Goal: Task Accomplishment & Management: Manage account settings

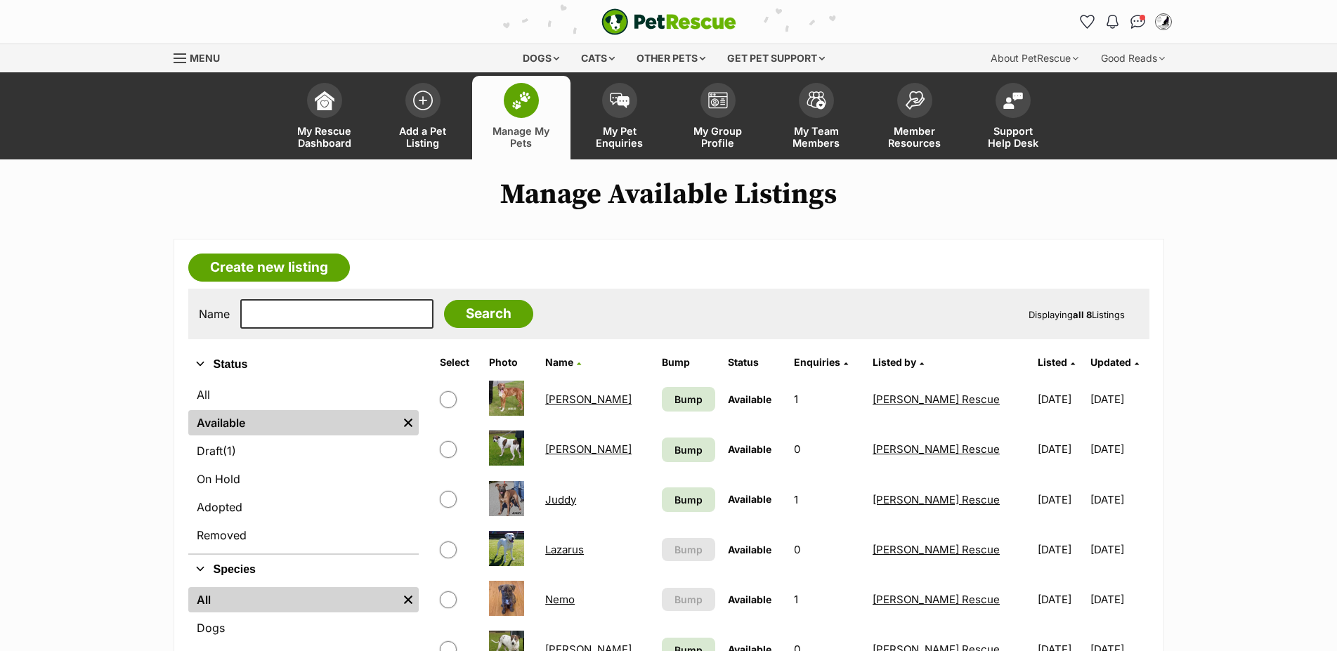
click at [446, 591] on input "checkbox" at bounding box center [448, 599] width 17 height 17
checkbox input "true"
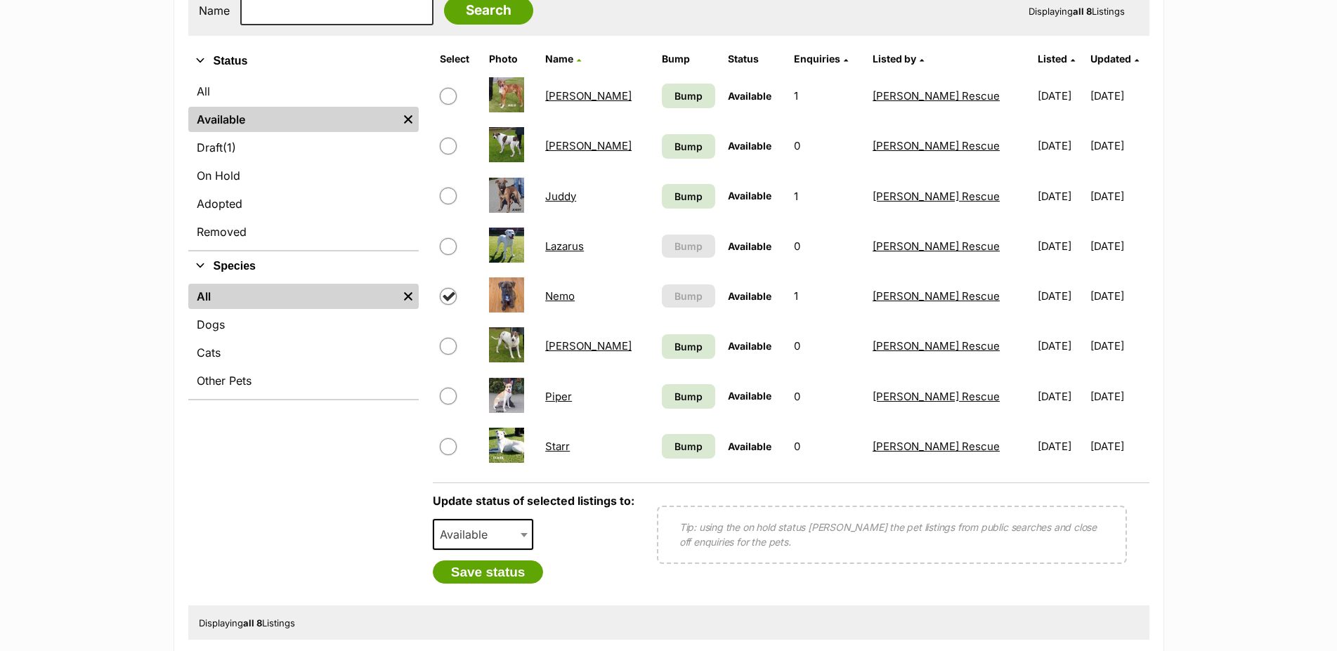
scroll to position [430, 0]
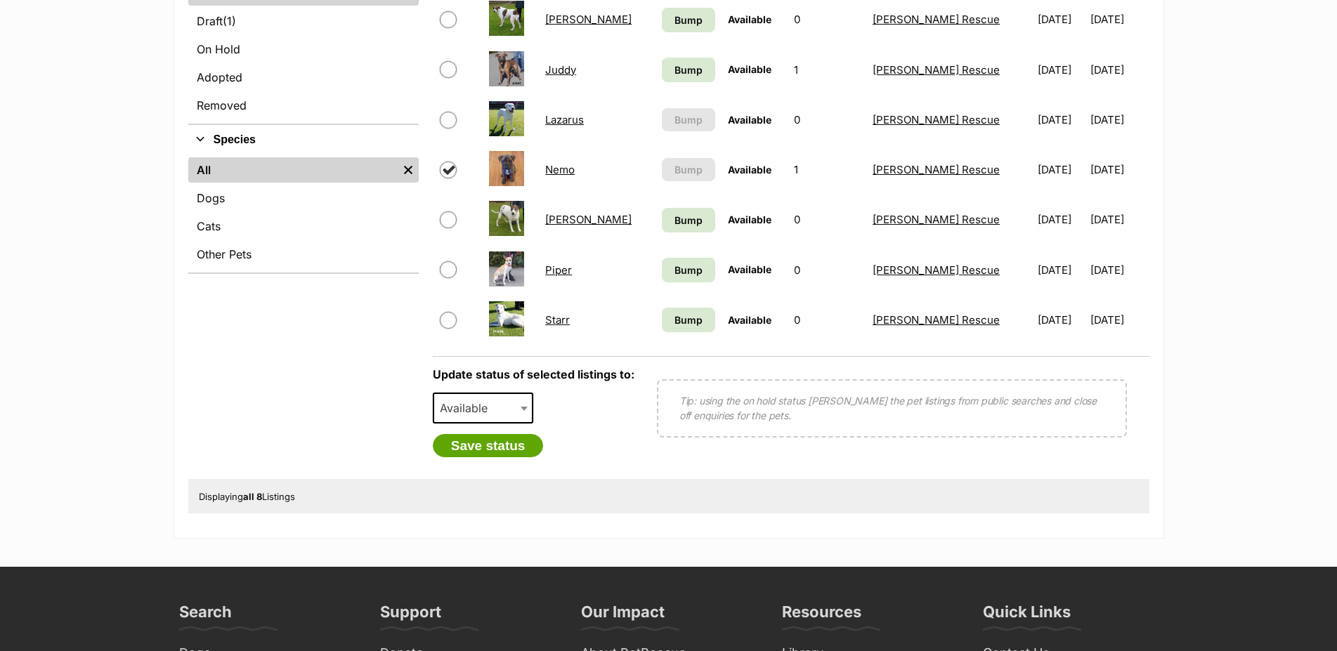
click at [521, 414] on span at bounding box center [525, 408] width 14 height 31
select select "rehomed"
click at [521, 458] on button "Save status" at bounding box center [488, 446] width 111 height 24
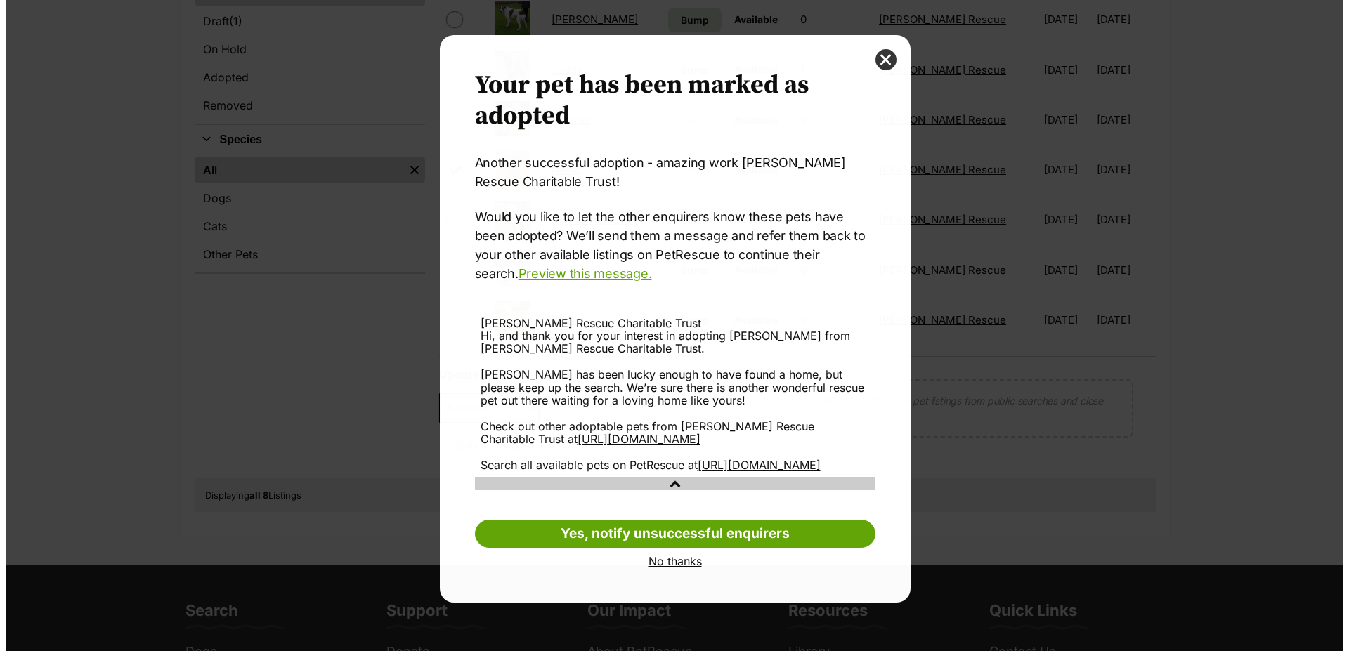
scroll to position [0, 0]
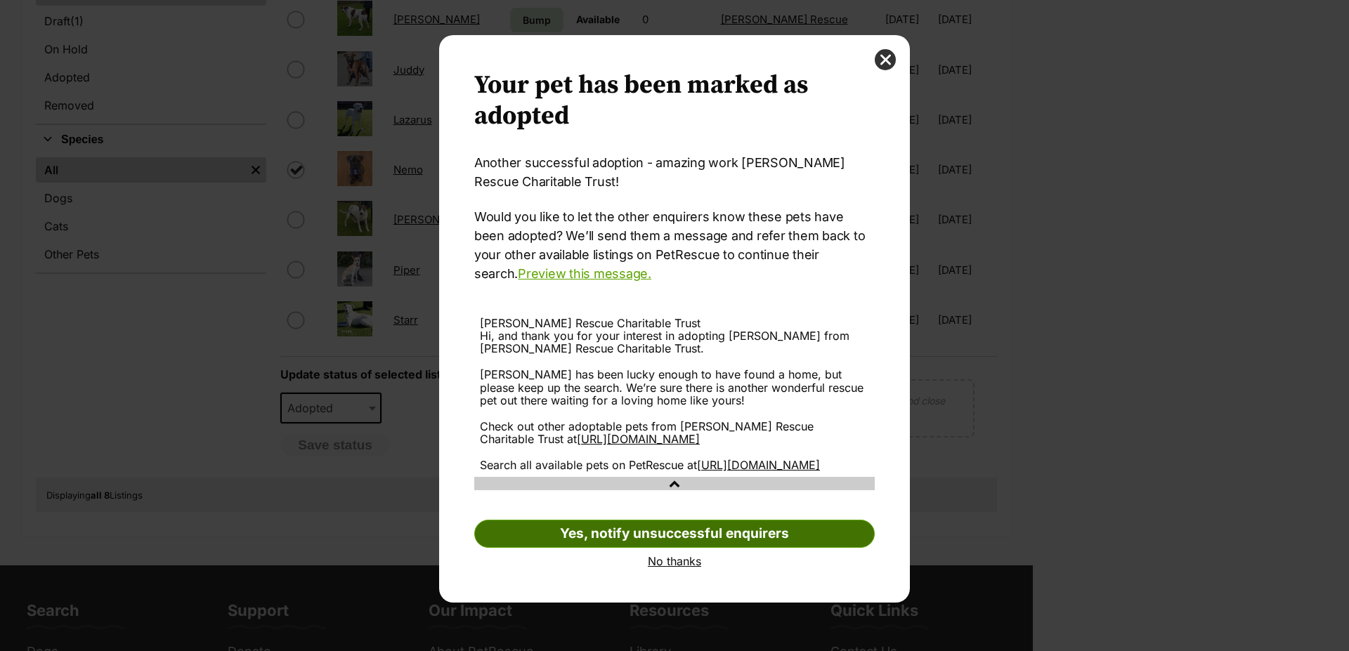
click at [680, 548] on link "Yes, notify unsuccessful enquirers" at bounding box center [674, 534] width 400 height 28
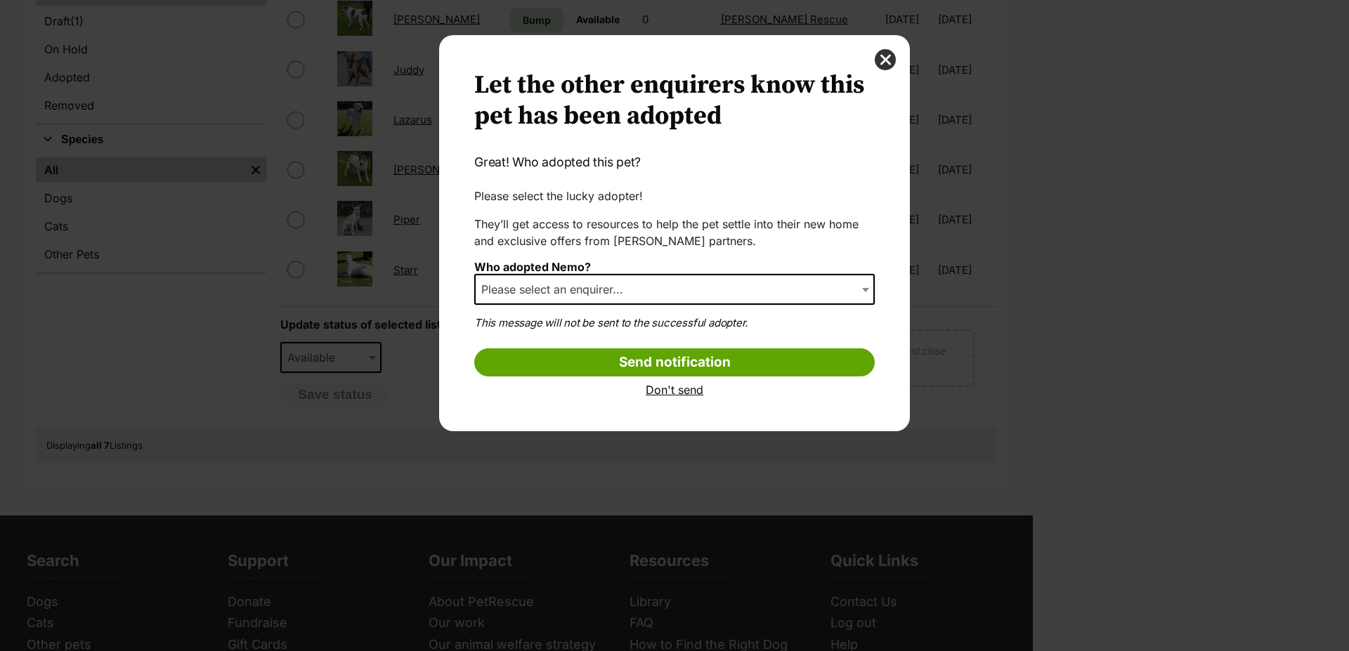
click at [856, 288] on span "Please select an enquirer..." at bounding box center [674, 289] width 400 height 31
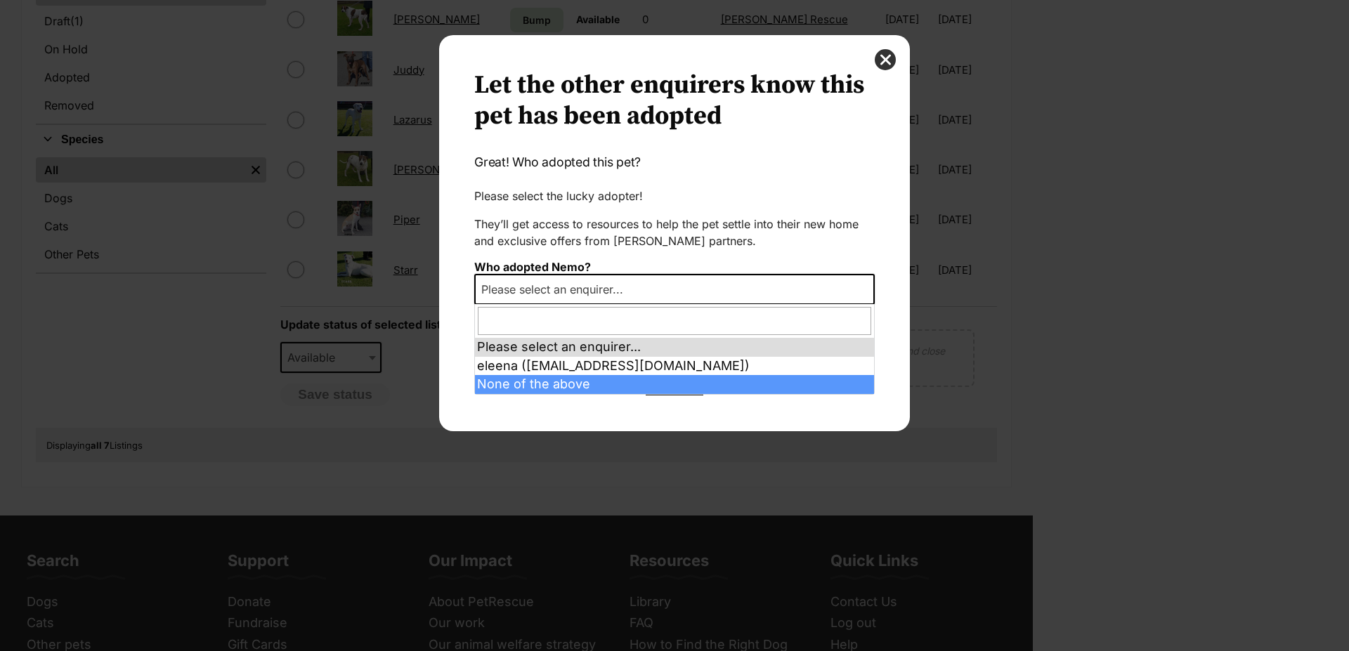
select select "other"
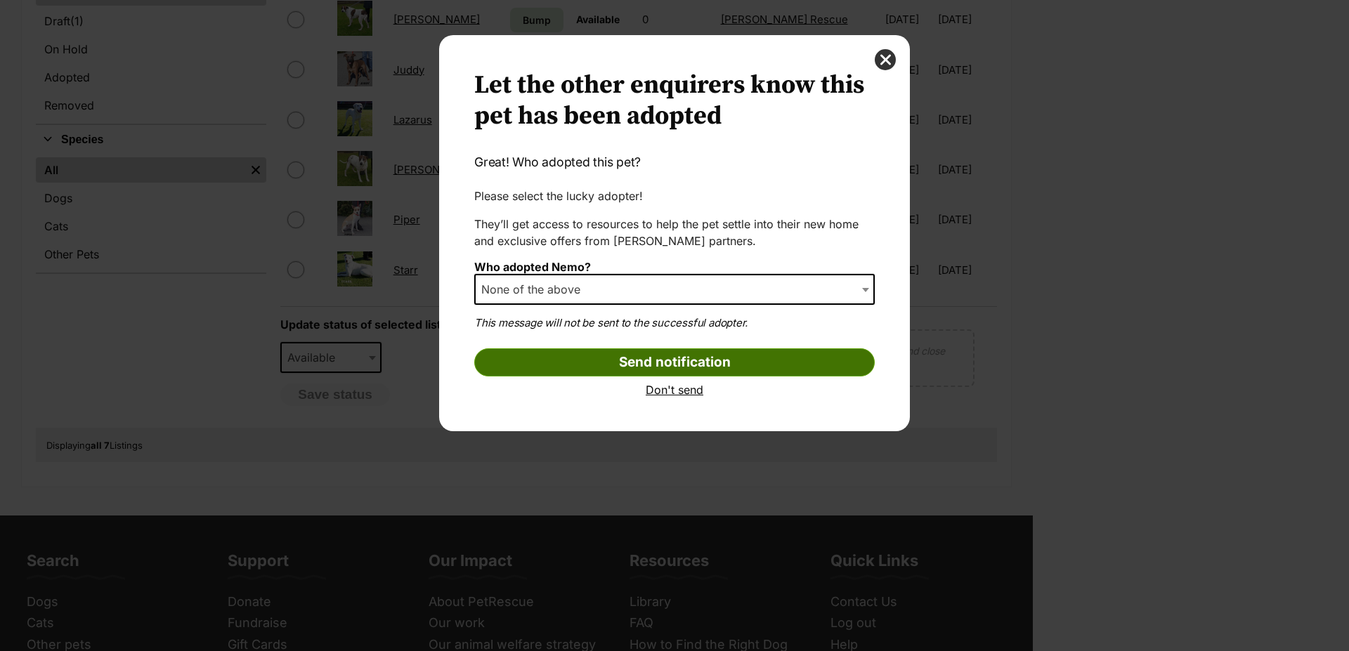
click at [679, 363] on input "Send notification" at bounding box center [674, 362] width 400 height 28
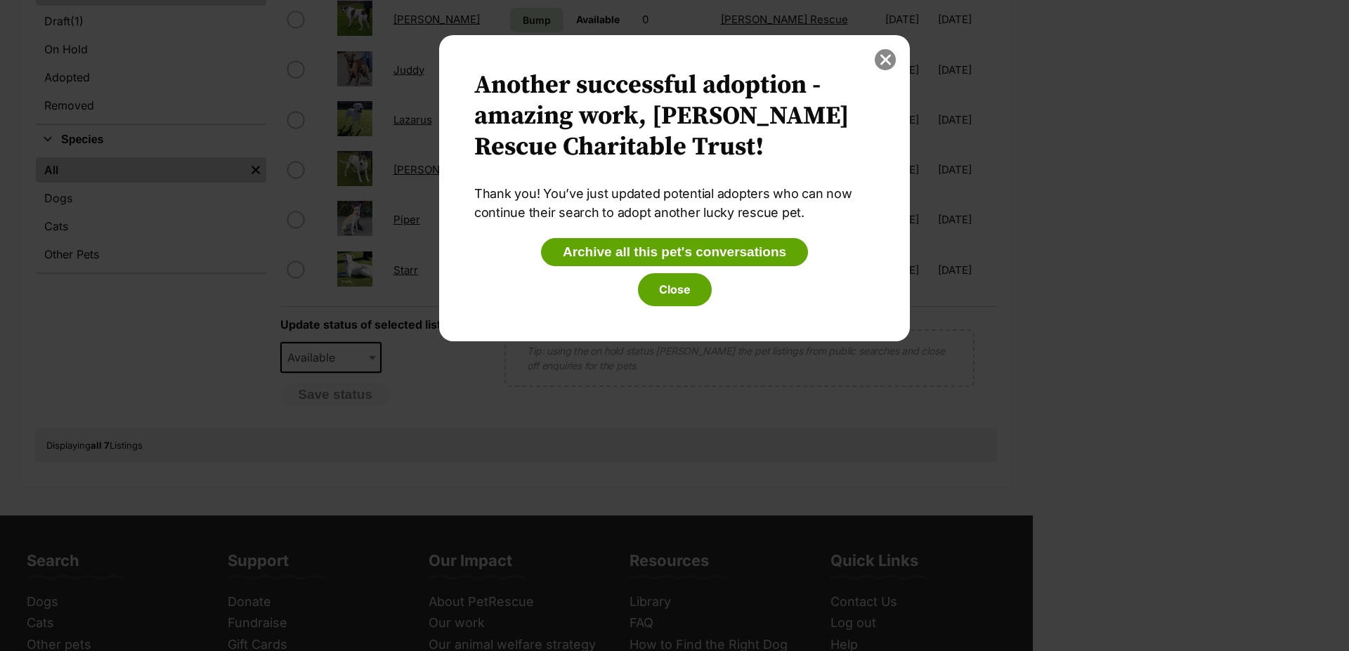
click at [892, 57] on button "close" at bounding box center [885, 59] width 21 height 21
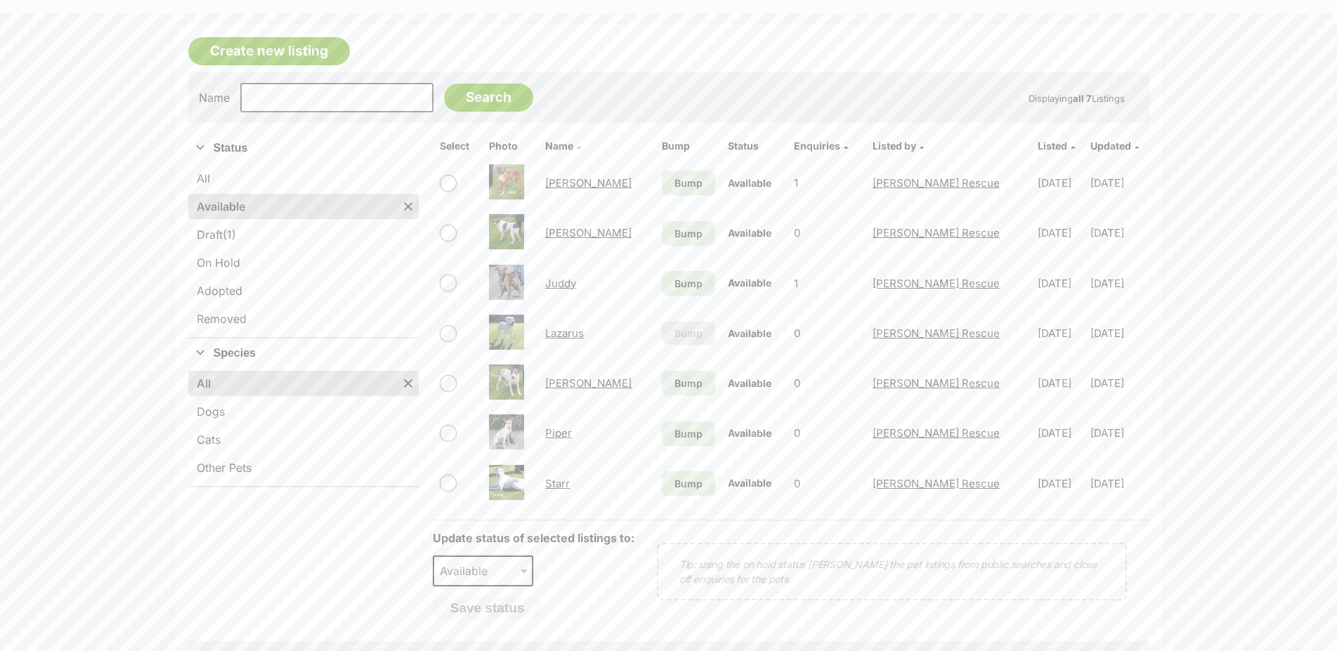
scroll to position [215, 0]
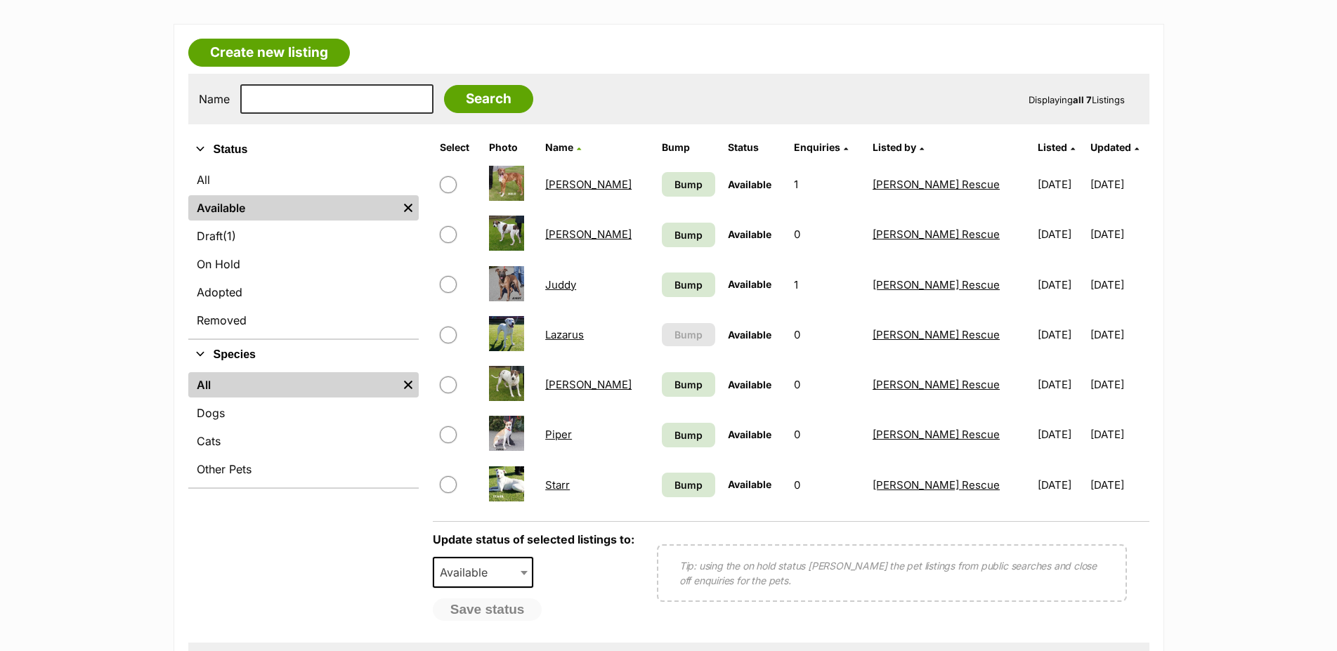
click at [65, 586] on main "Manage Available Listings Create new listing Name Search Displaying all 7 Listi…" at bounding box center [668, 332] width 1337 height 739
